Goal: Transaction & Acquisition: Purchase product/service

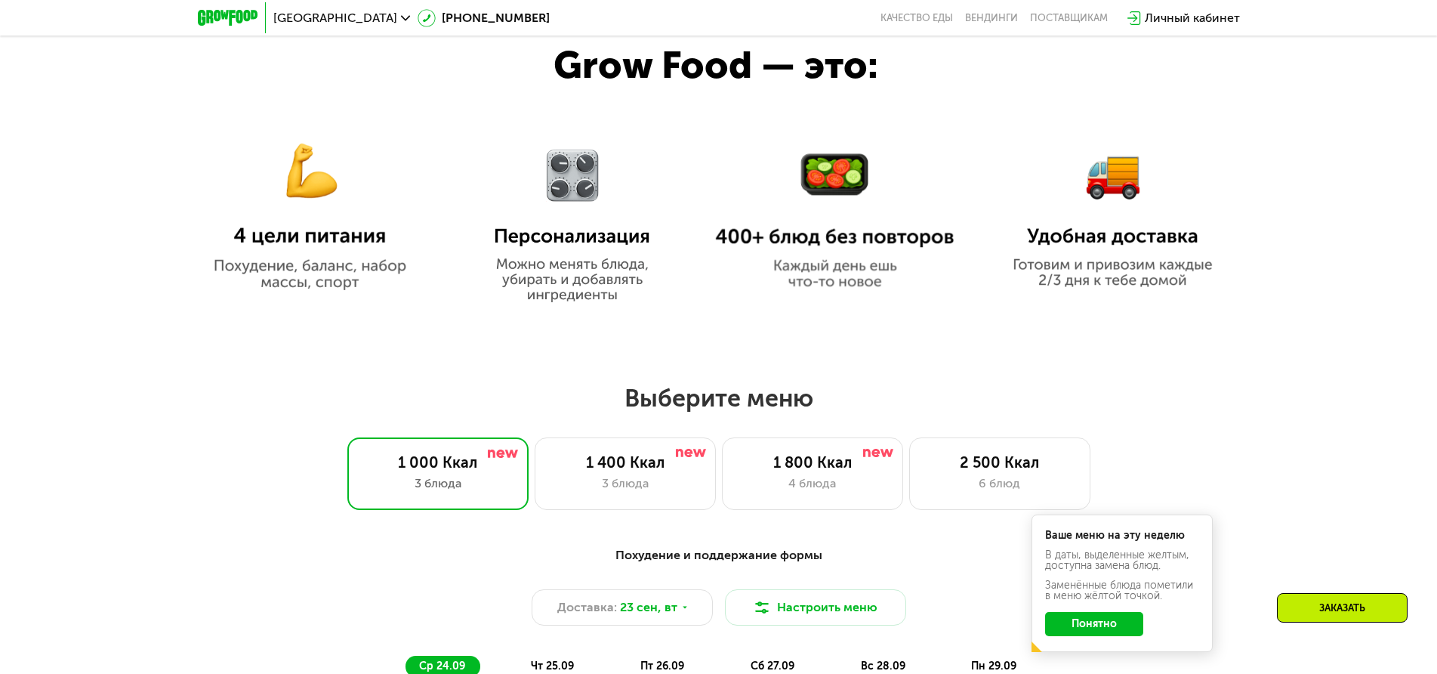
scroll to position [982, 0]
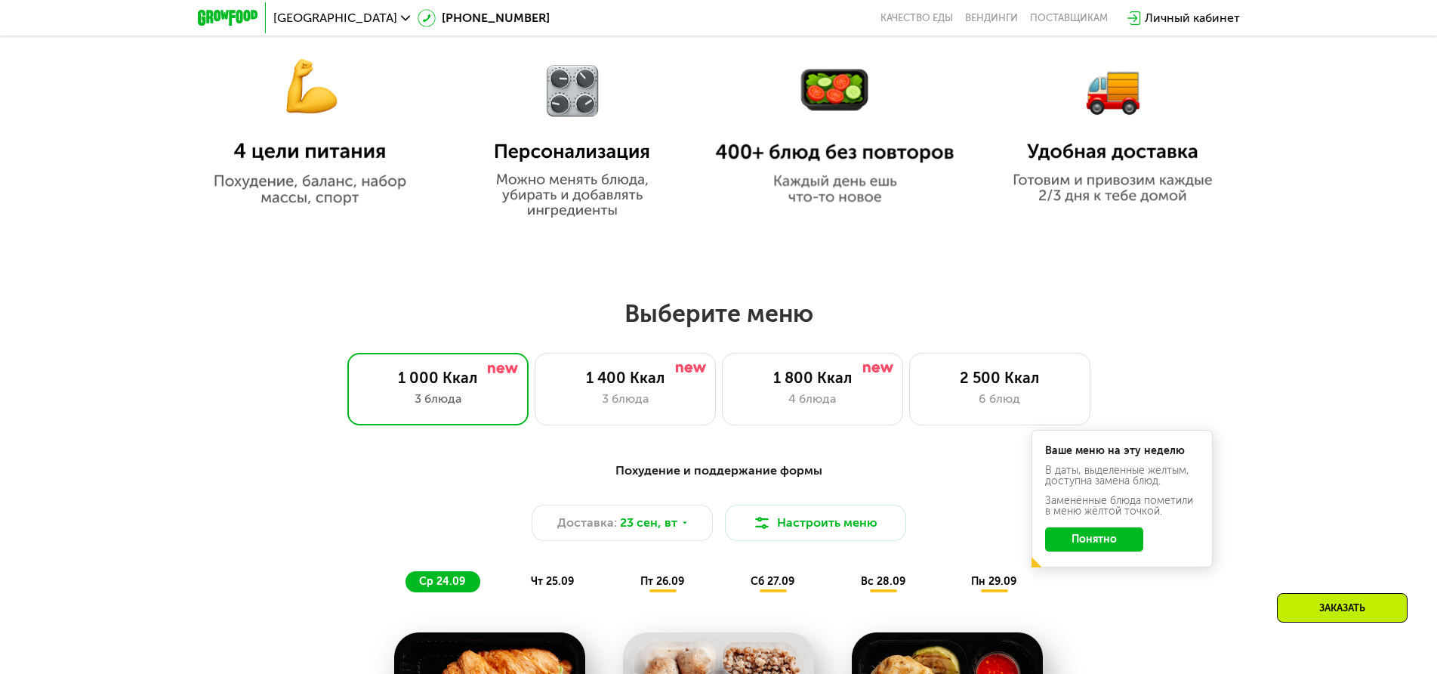
click at [1092, 541] on button "Понятно" at bounding box center [1094, 539] width 98 height 24
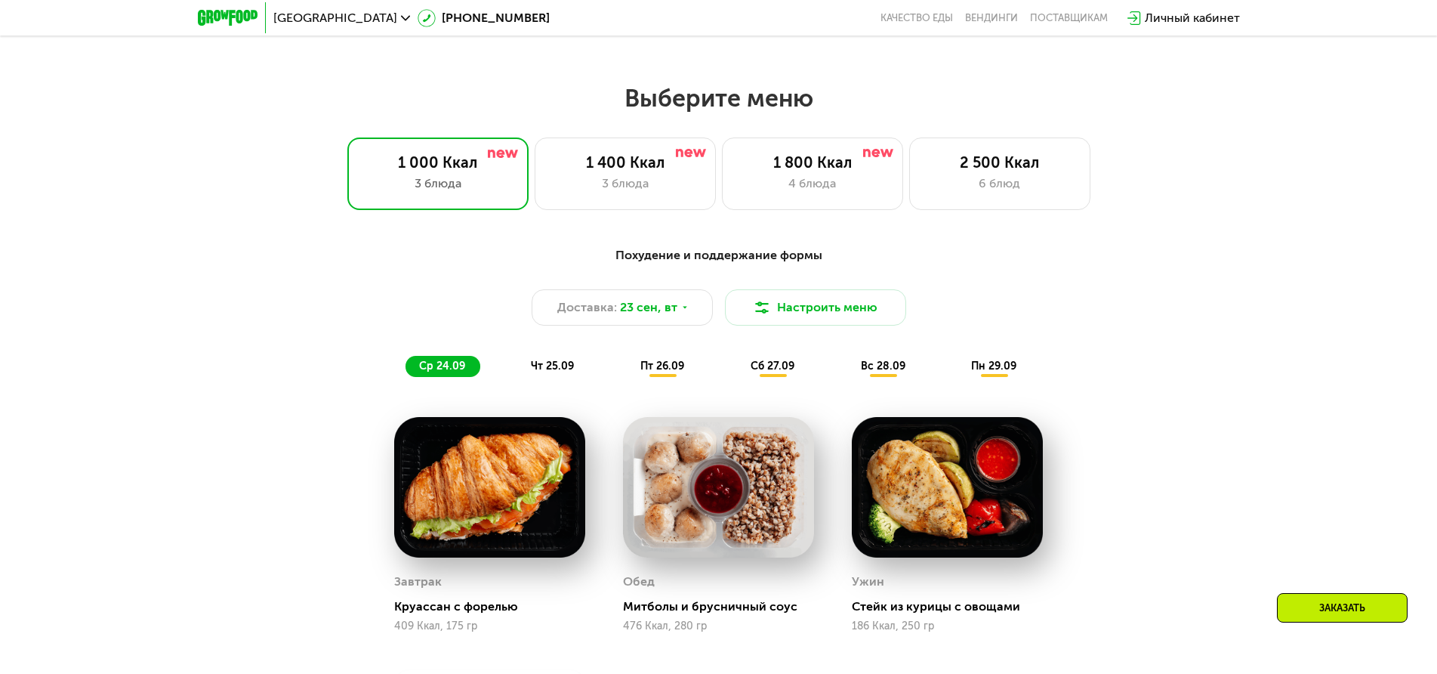
scroll to position [1208, 0]
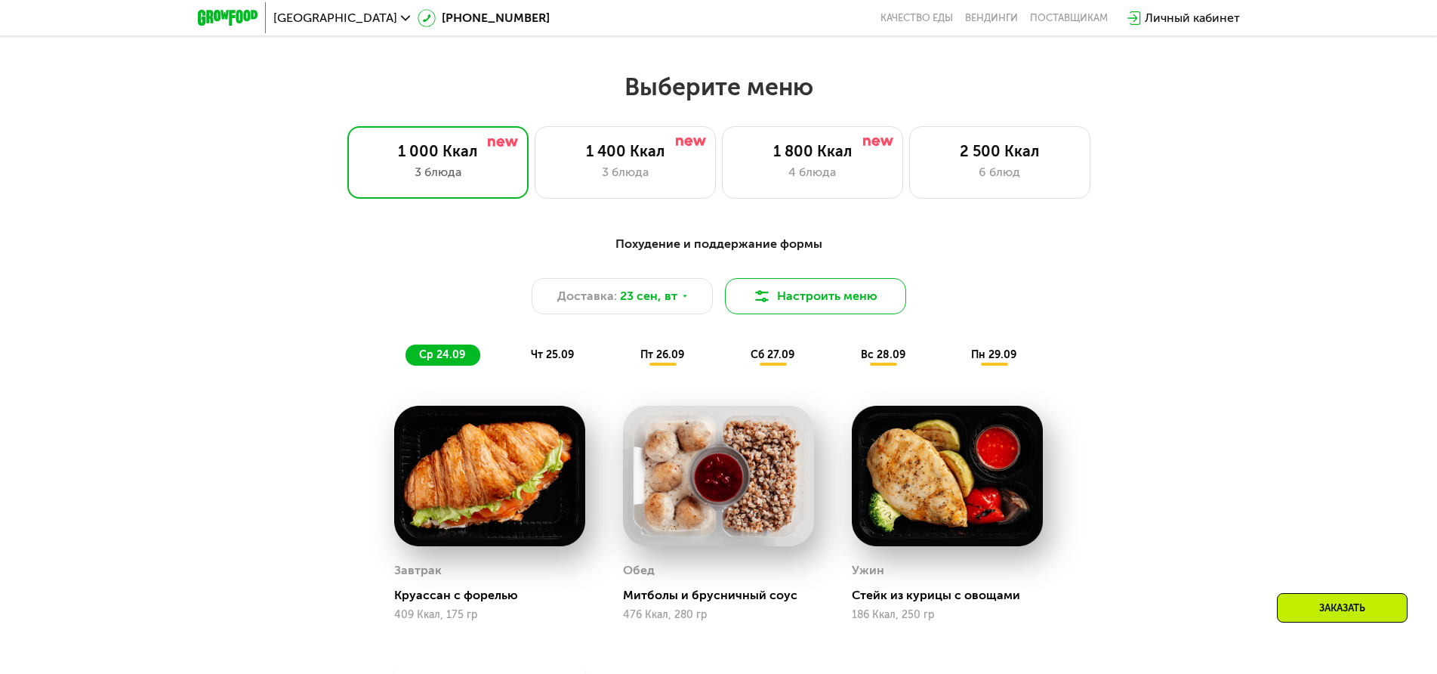
click at [801, 302] on button "Настроить меню" at bounding box center [815, 296] width 181 height 36
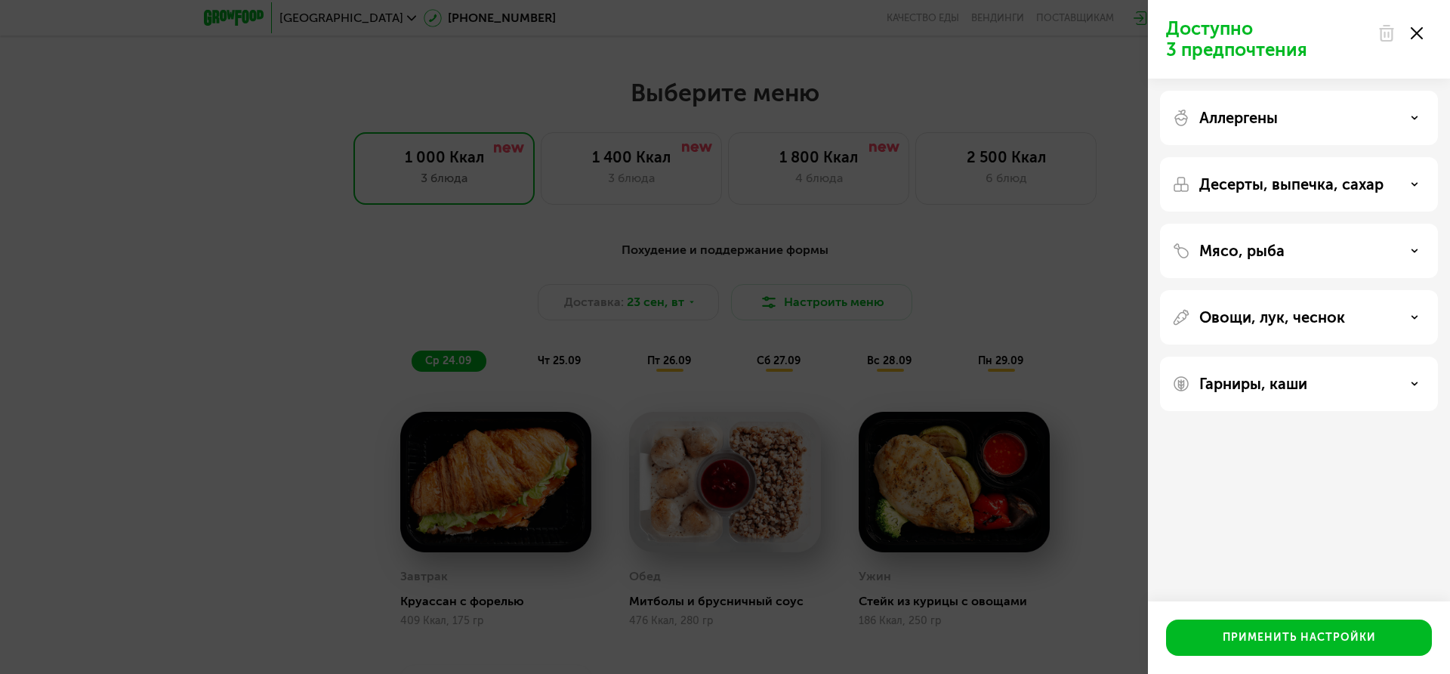
click at [1415, 248] on icon at bounding box center [1415, 251] width 8 height 8
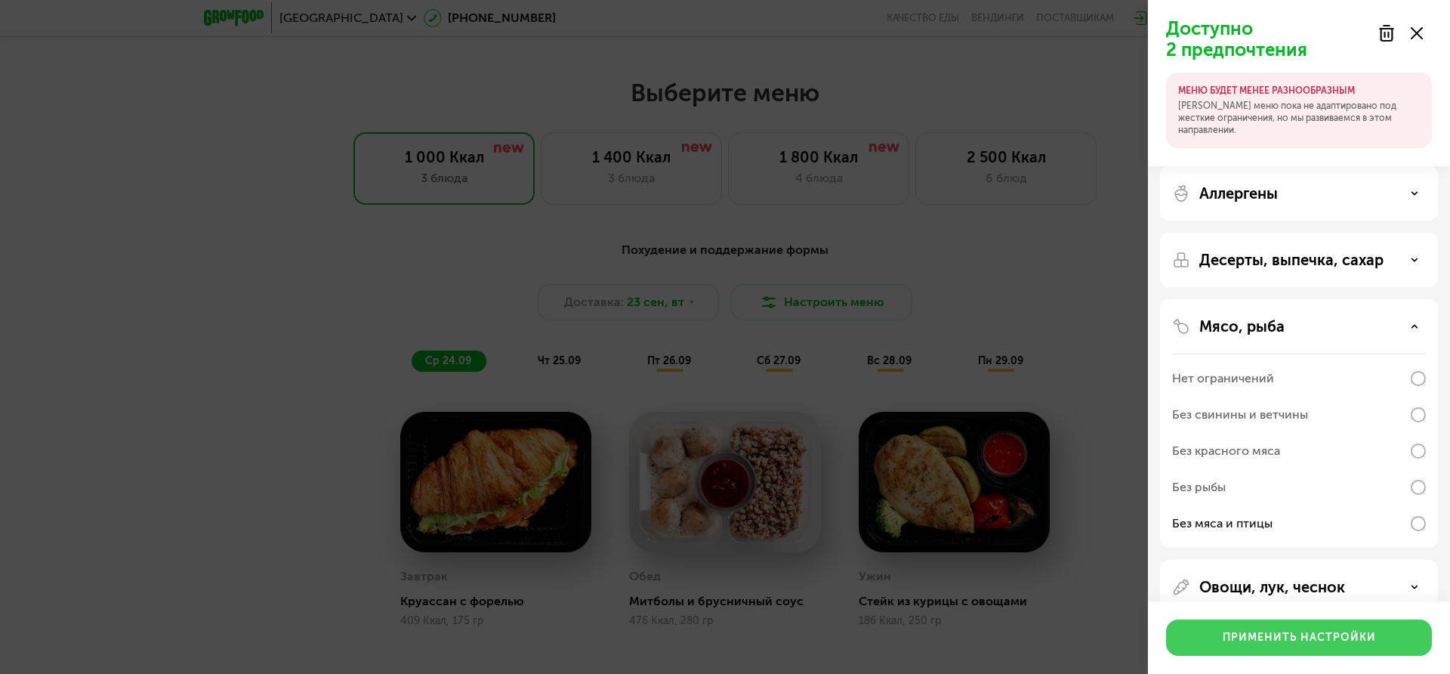
click at [1283, 634] on div "Применить настройки" at bounding box center [1299, 637] width 153 height 15
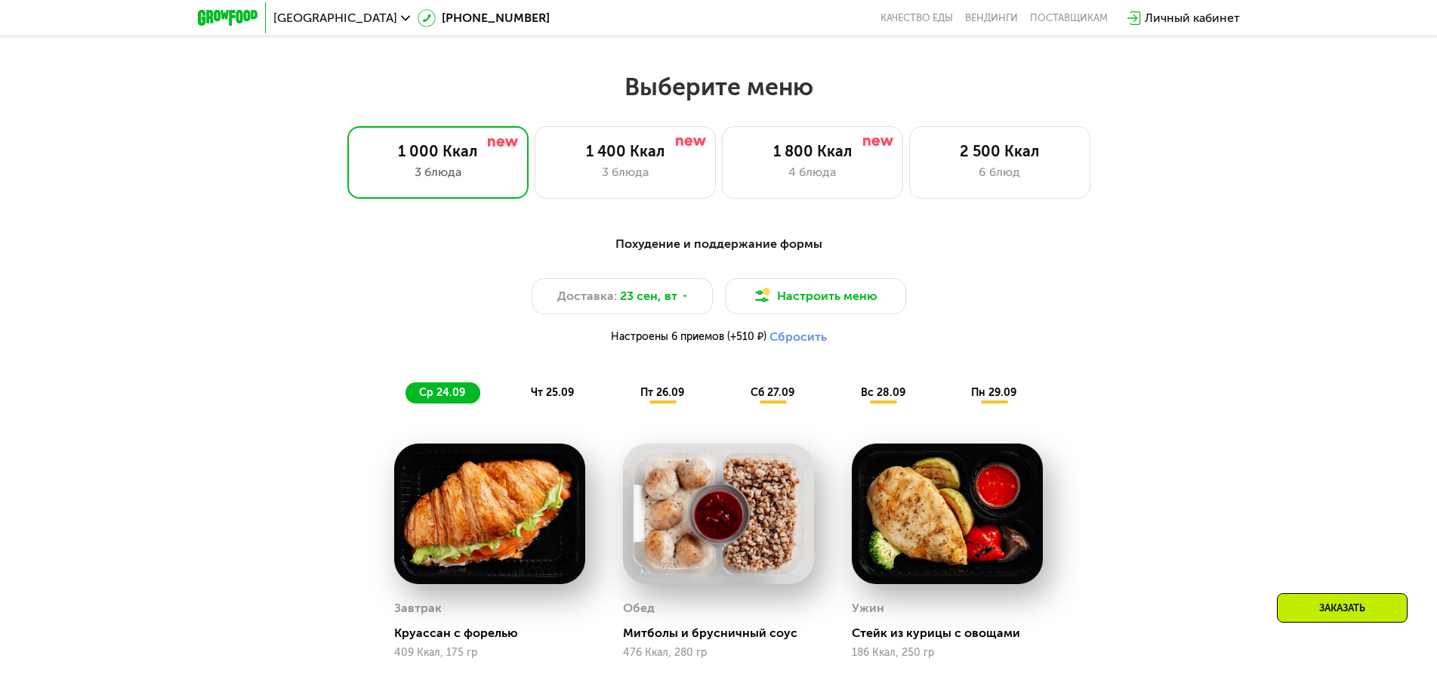
click at [560, 399] on span "чт 25.09" at bounding box center [552, 392] width 43 height 13
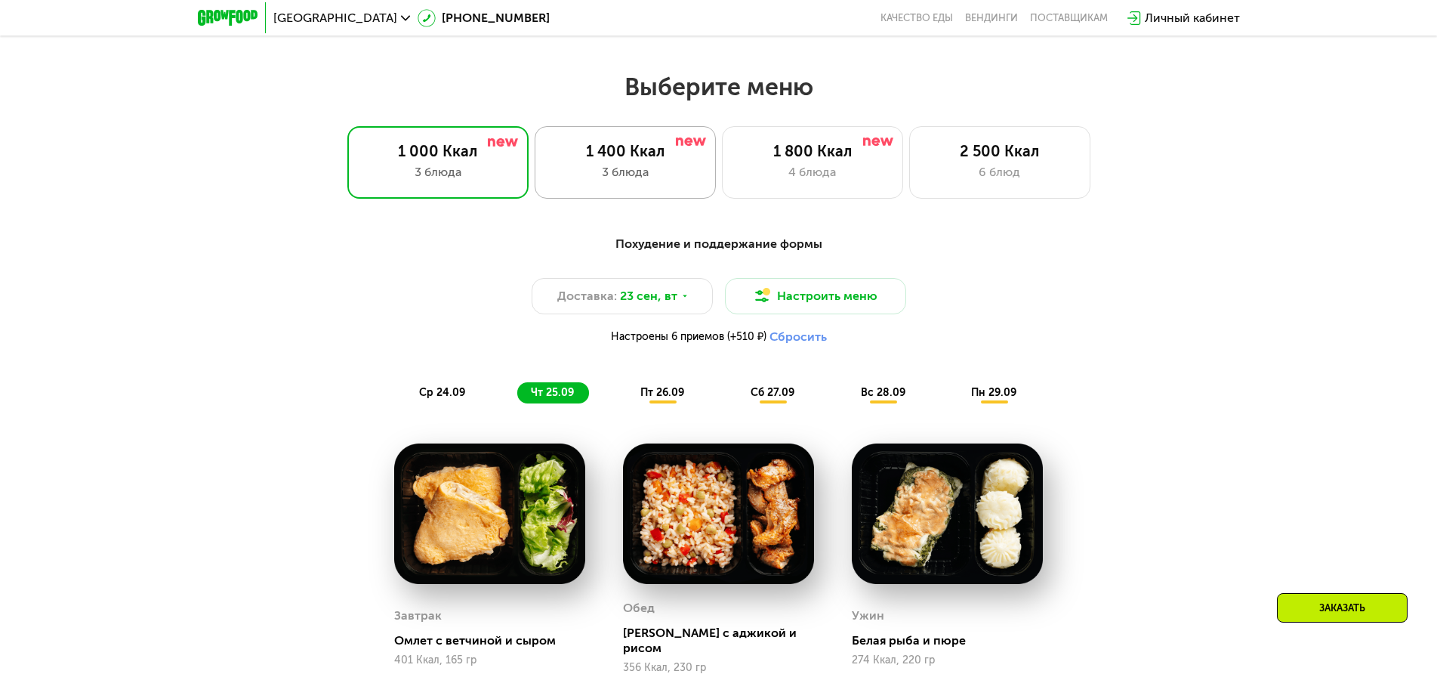
click at [619, 158] on div "1 400 Ккал" at bounding box center [626, 151] width 150 height 18
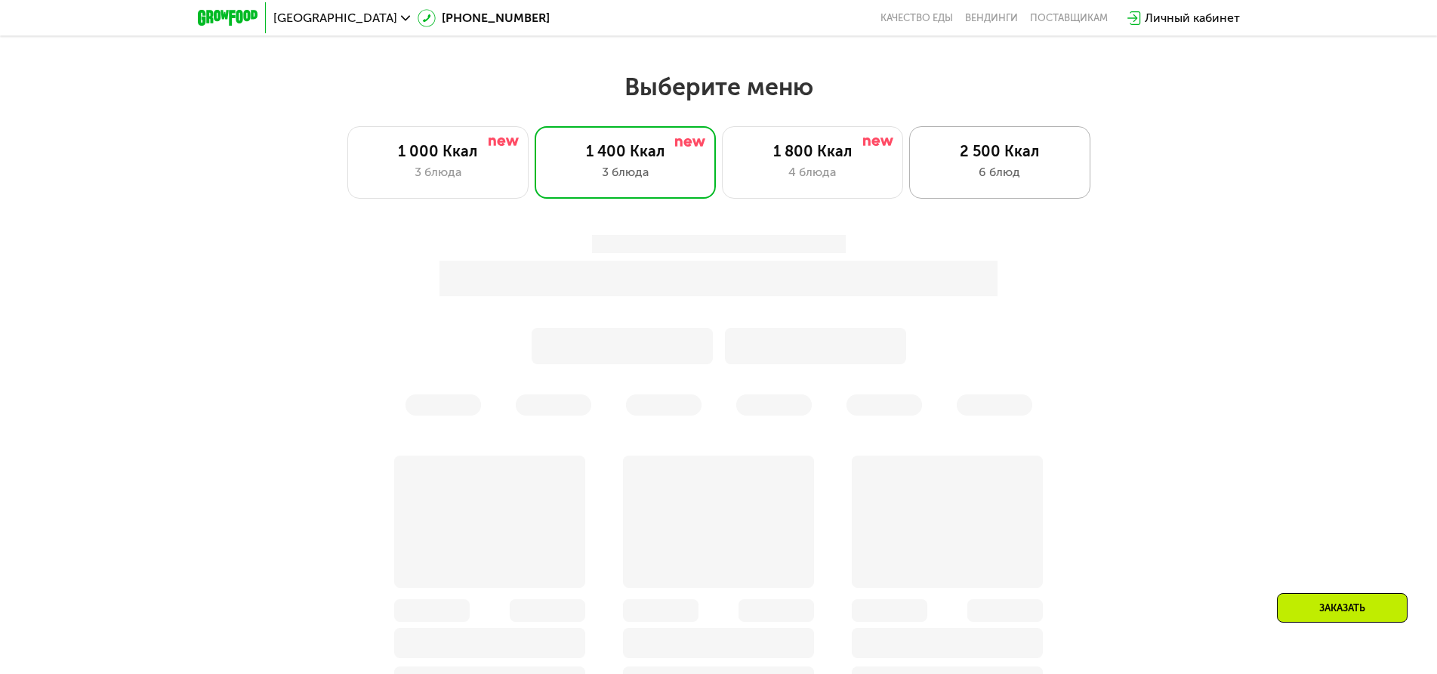
click at [1007, 168] on div "2 500 Ккал 6 блюд" at bounding box center [999, 162] width 181 height 72
click at [998, 167] on div "2 500 Ккал 6 блюд" at bounding box center [999, 162] width 181 height 72
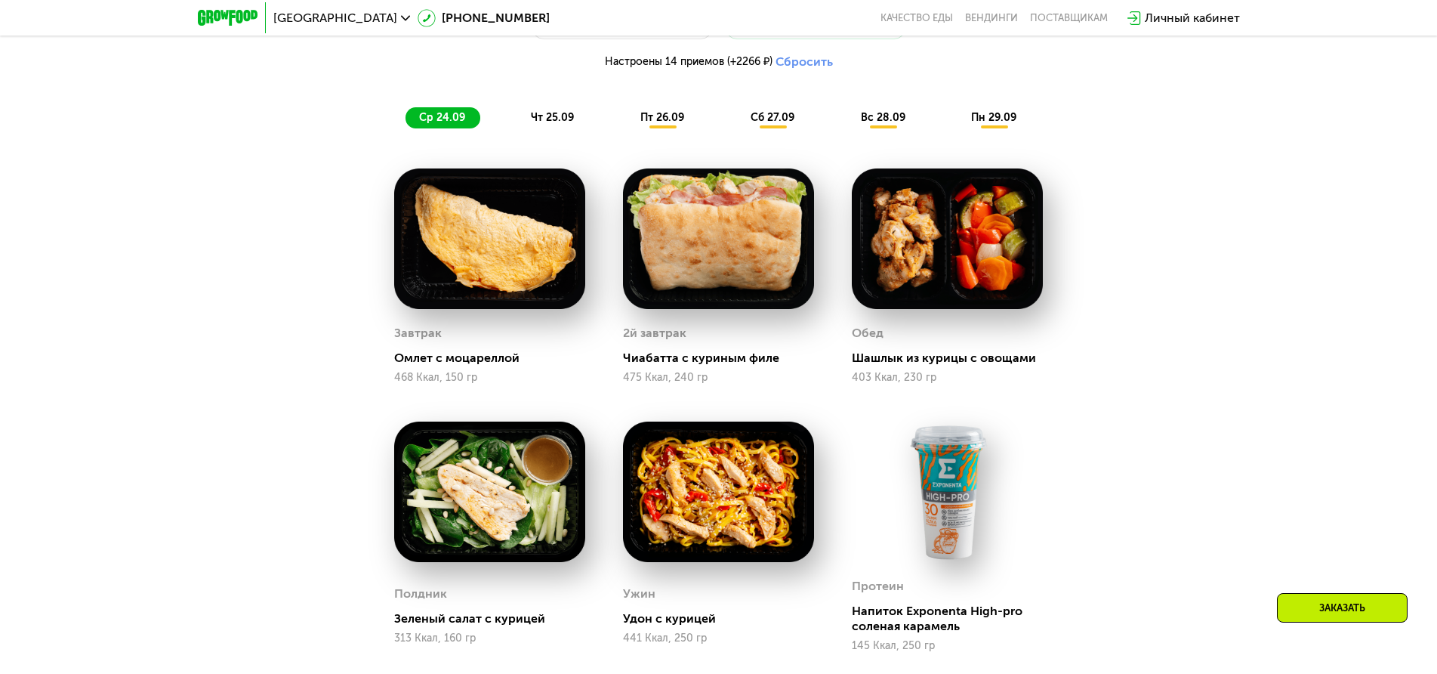
scroll to position [1510, 0]
